Goal: Task Accomplishment & Management: Manage account settings

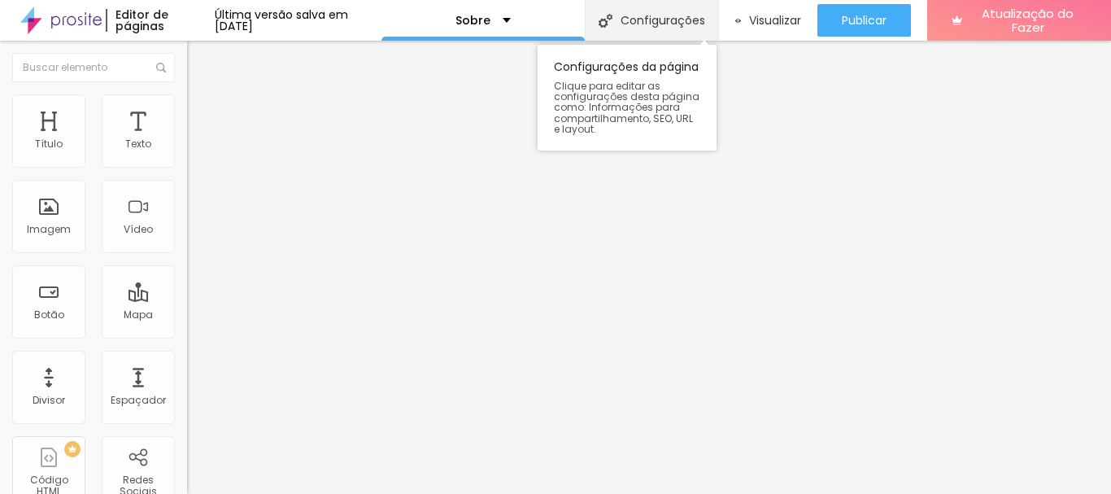
click at [624, 28] on div "Configurações" at bounding box center [651, 20] width 133 height 41
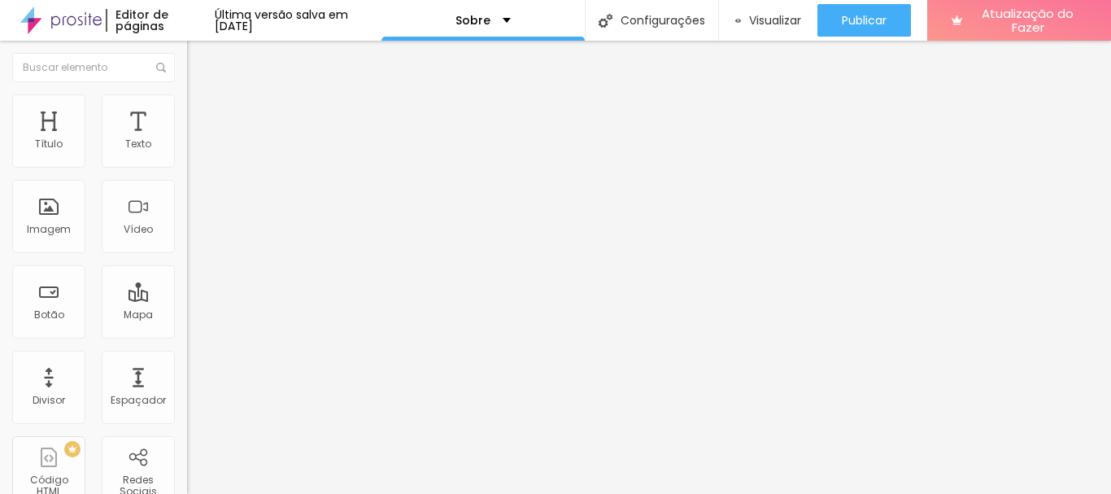
paste textarea "Fausto Junior transita entre as linguagens audiovisuais. Sua trajetória como ar…"
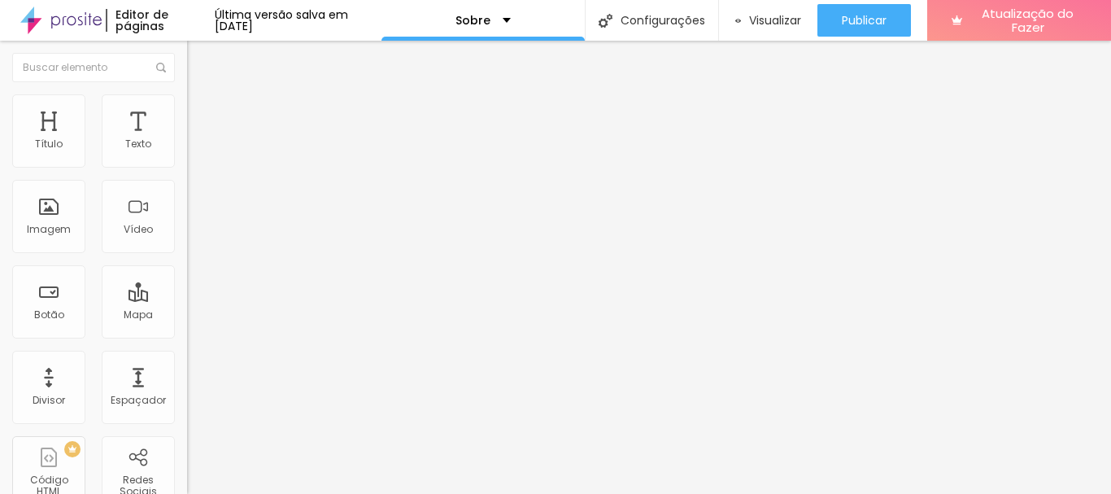
scroll to position [0, 0]
type textarea "Formado em Arquitetura e Urbanismo pela UFBa, Fausto Junior transita entre as l…"
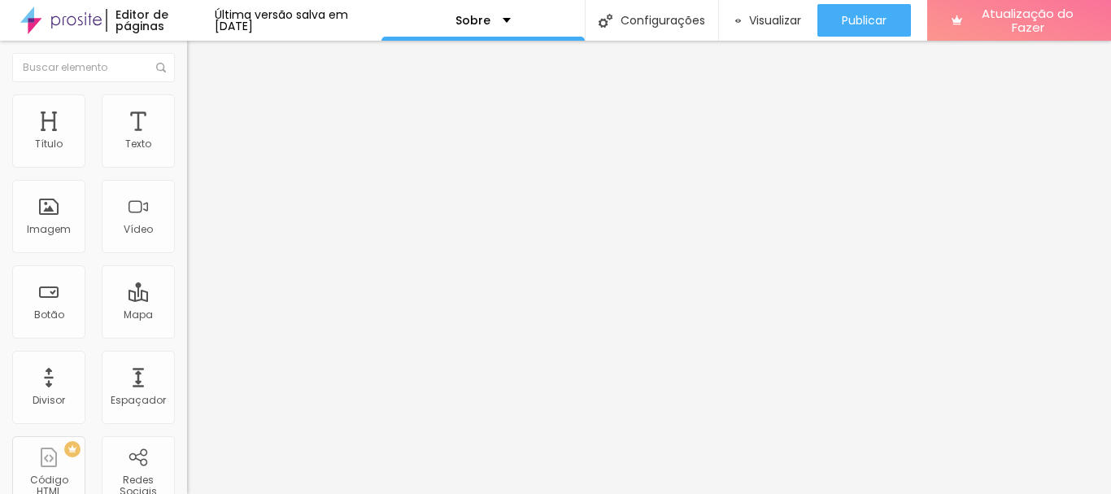
scroll to position [0, 0]
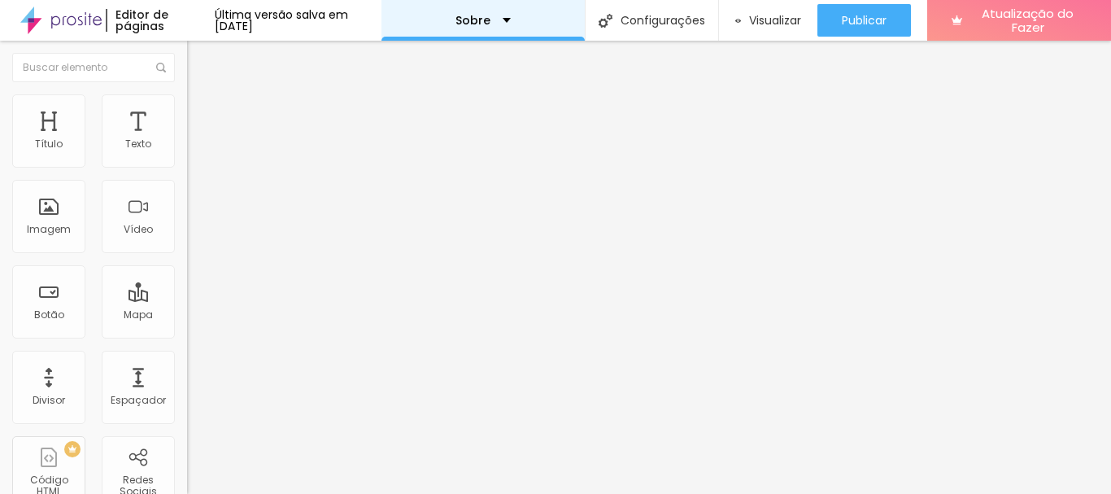
click at [522, 23] on div "Sobre" at bounding box center [482, 20] width 203 height 41
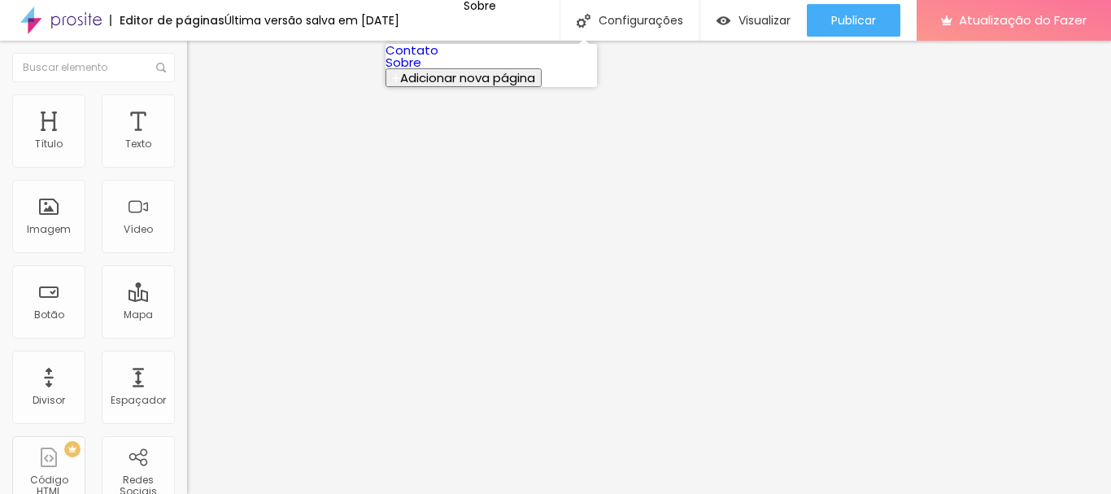
click at [438, 55] on link "Contato" at bounding box center [411, 49] width 53 height 17
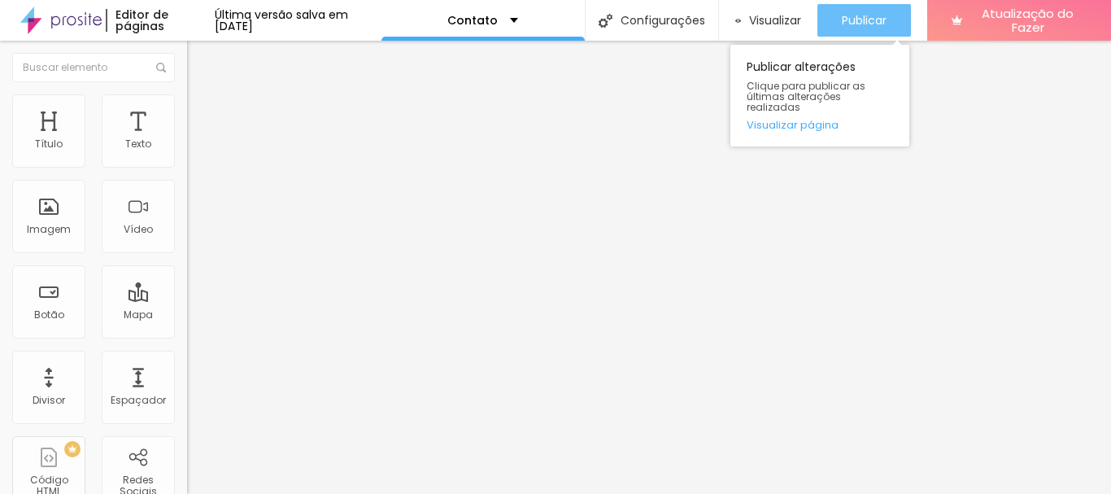
click at [853, 15] on font "Publicar" at bounding box center [864, 20] width 45 height 16
